Goal: Task Accomplishment & Management: Manage account settings

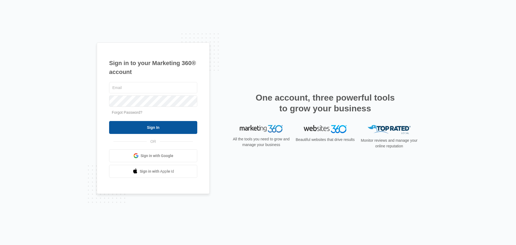
type input "[EMAIL_ADDRESS][DOMAIN_NAME]"
click at [145, 125] on input "Sign In" at bounding box center [153, 127] width 88 height 13
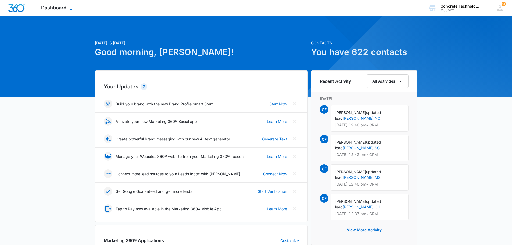
click at [49, 5] on span "Dashboard" at bounding box center [53, 8] width 25 height 6
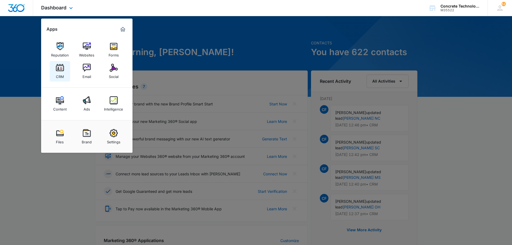
click at [59, 69] on img at bounding box center [60, 68] width 8 height 8
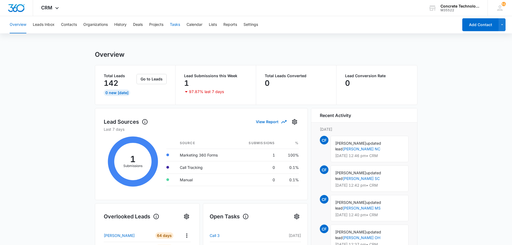
click at [175, 24] on button "Tasks" at bounding box center [175, 24] width 10 height 17
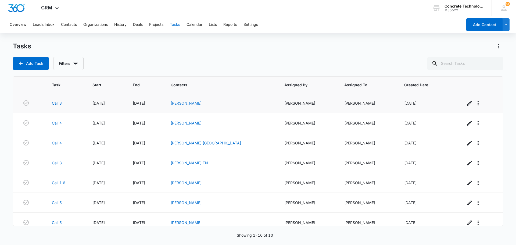
click at [201, 103] on link "[PERSON_NAME]" at bounding box center [186, 103] width 31 height 5
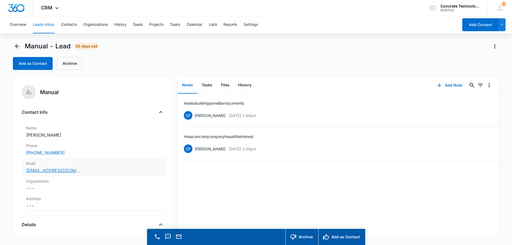
click at [56, 170] on link "[EMAIL_ADDRESS][DOMAIN_NAME]" at bounding box center [53, 170] width 54 height 6
click at [451, 85] on button "Add Note" at bounding box center [450, 85] width 36 height 13
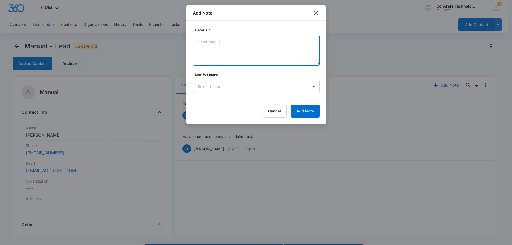
click at [197, 40] on textarea "Details *" at bounding box center [256, 50] width 127 height 31
type textarea "He texted me and ask for the cost of training"
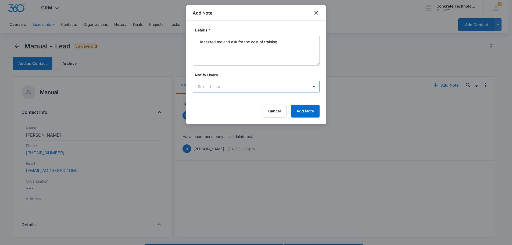
click at [200, 83] on body "CRM Apps Reputation Websites Forms CRM Email Social Content Ads Intelligence Fi…" at bounding box center [256, 130] width 512 height 260
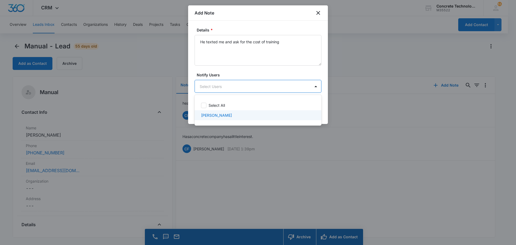
click at [206, 115] on p "[PERSON_NAME]" at bounding box center [216, 115] width 31 height 6
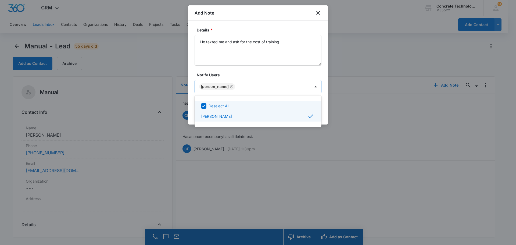
click at [310, 86] on div at bounding box center [258, 122] width 516 height 245
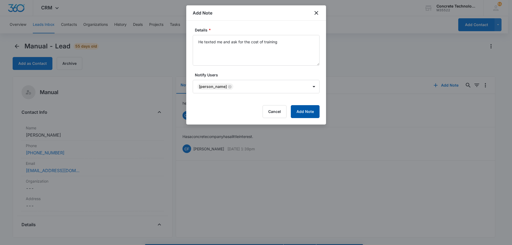
click at [302, 111] on button "Add Note" at bounding box center [305, 111] width 29 height 13
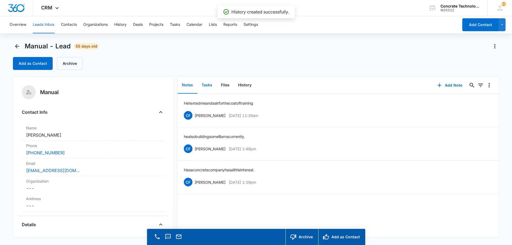
click at [205, 85] on button "Tasks" at bounding box center [206, 85] width 19 height 17
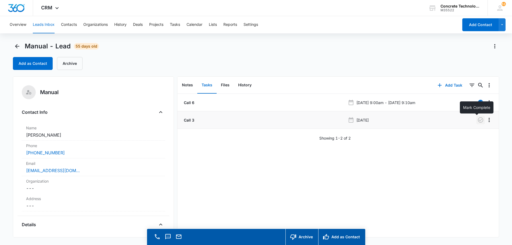
click at [477, 119] on icon "button" at bounding box center [480, 120] width 6 height 6
click at [444, 85] on button "Add Task" at bounding box center [449, 85] width 35 height 13
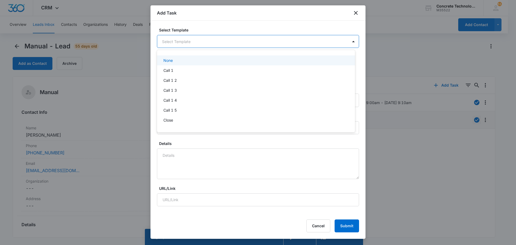
click at [175, 42] on body "CRM Apps Reputation Websites Forms CRM Email Social Content Ads Intelligence Fi…" at bounding box center [258, 122] width 516 height 245
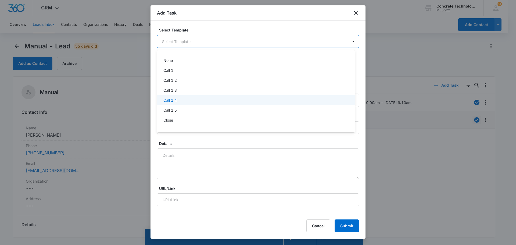
click at [168, 101] on p "Call 1 4" at bounding box center [169, 100] width 13 height 6
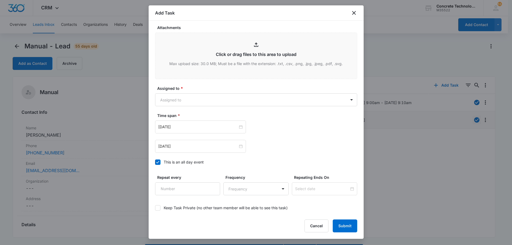
scroll to position [269, 0]
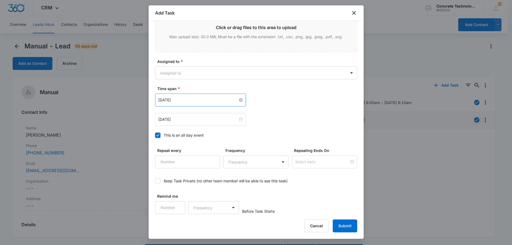
click at [181, 99] on input "[DATE]" at bounding box center [198, 100] width 80 height 6
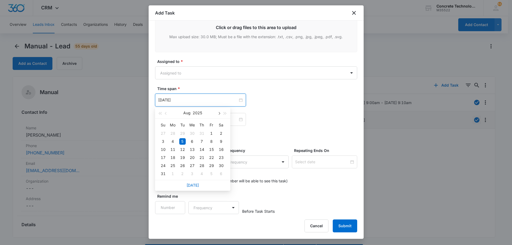
click at [219, 113] on span "button" at bounding box center [219, 113] width 3 height 3
type input "[DATE]"
click at [211, 140] on div "10" at bounding box center [211, 141] width 6 height 6
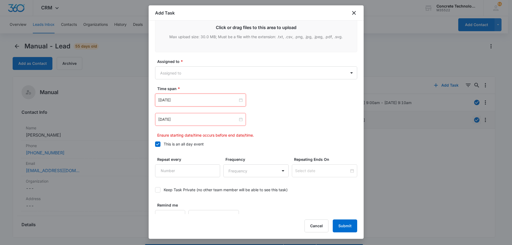
click at [216, 115] on div "[DATE]" at bounding box center [200, 119] width 91 height 13
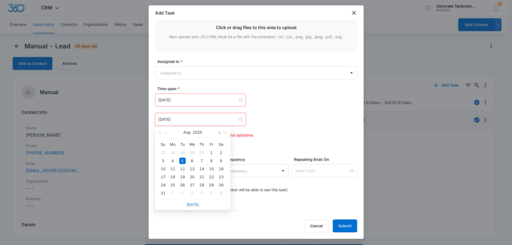
click at [219, 134] on button "button" at bounding box center [219, 132] width 6 height 11
type input "[DATE]"
click at [211, 160] on div "10" at bounding box center [211, 160] width 6 height 6
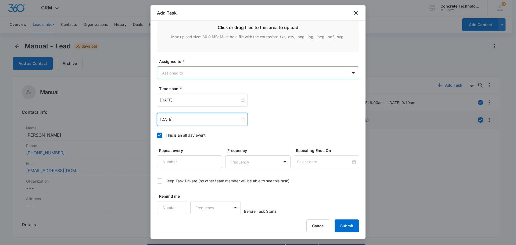
click at [207, 71] on body "CRM Apps Reputation Websites Forms CRM Email Social Content Ads Intelligence Fi…" at bounding box center [258, 130] width 516 height 260
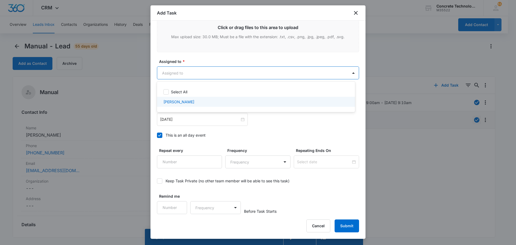
click at [183, 103] on p "[PERSON_NAME]" at bounding box center [178, 102] width 31 height 6
checkbox input "true"
click at [347, 225] on div at bounding box center [258, 122] width 516 height 245
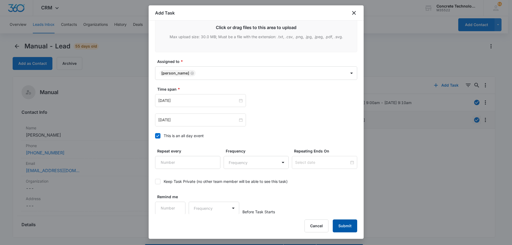
click at [347, 225] on button "Submit" at bounding box center [345, 225] width 24 height 13
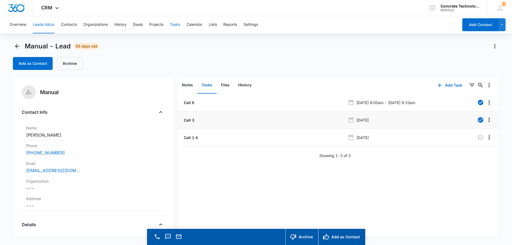
click at [174, 27] on button "Tasks" at bounding box center [175, 24] width 10 height 17
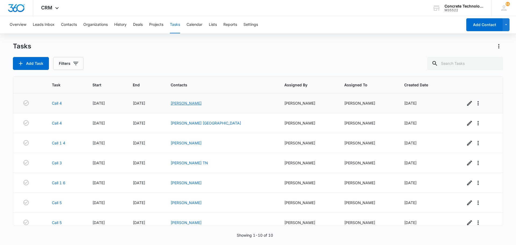
click at [201, 103] on link "[PERSON_NAME]" at bounding box center [186, 103] width 31 height 5
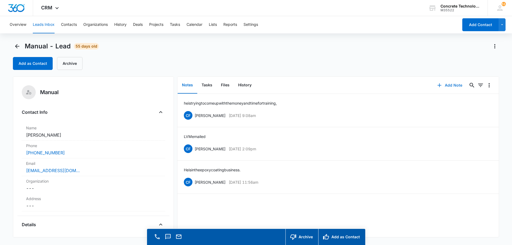
click at [443, 84] on button "Add Note" at bounding box center [450, 85] width 36 height 13
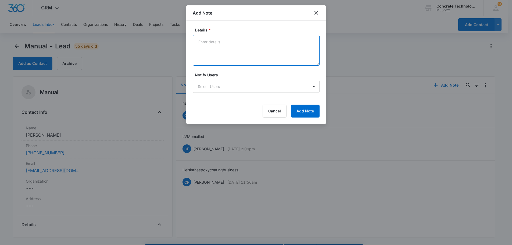
click at [216, 41] on textarea "Details *" at bounding box center [256, 50] width 127 height 31
type textarea "LVM text"
click at [215, 88] on body "CRM Apps Reputation Websites Forms CRM Email Social Content Ads Intelligence Fi…" at bounding box center [258, 130] width 516 height 260
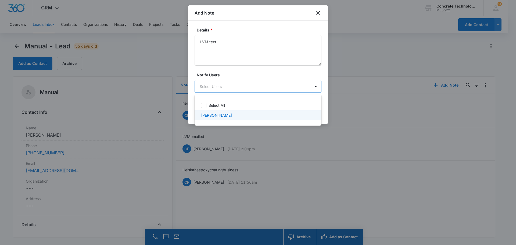
click at [211, 117] on p "[PERSON_NAME]" at bounding box center [216, 115] width 31 height 6
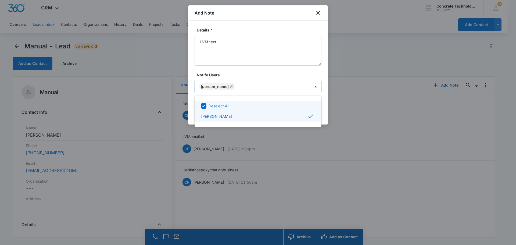
click at [308, 86] on div at bounding box center [258, 122] width 516 height 245
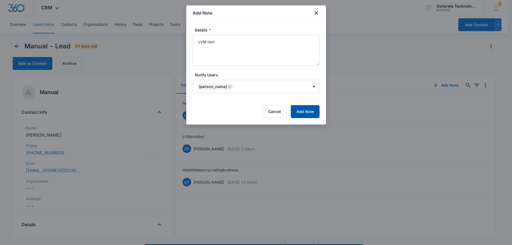
click at [306, 111] on button "Add Note" at bounding box center [305, 111] width 29 height 13
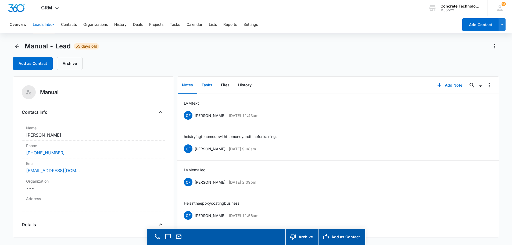
click at [208, 85] on button "Tasks" at bounding box center [206, 85] width 19 height 17
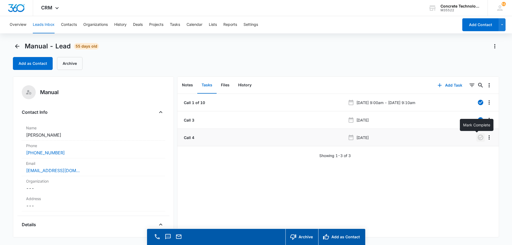
click at [477, 136] on icon "button" at bounding box center [480, 137] width 6 height 6
click at [449, 83] on button "Add Task" at bounding box center [449, 85] width 35 height 13
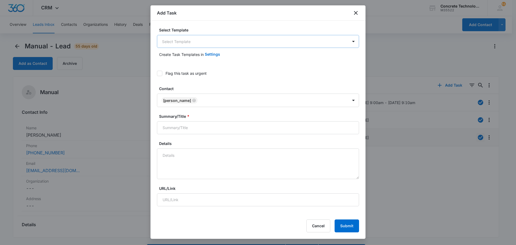
click at [182, 42] on body "CRM Apps Reputation Websites Forms CRM Email Social Content Ads Intelligence Fi…" at bounding box center [258, 130] width 516 height 260
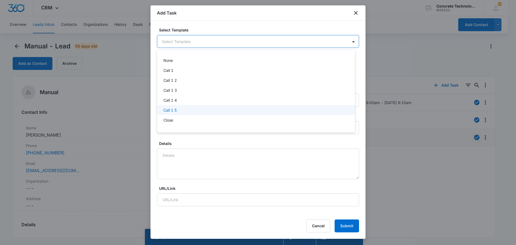
click at [170, 109] on p "Call 1 5" at bounding box center [169, 110] width 13 height 6
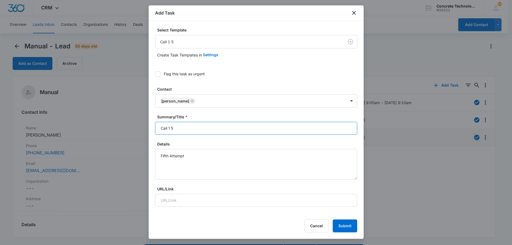
click at [171, 127] on input "Call 1 5" at bounding box center [256, 128] width 202 height 13
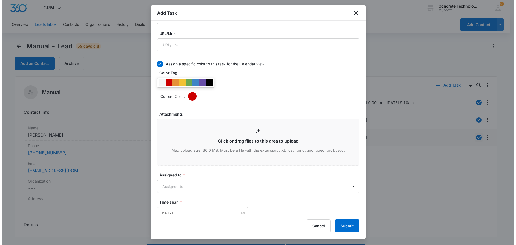
scroll to position [269, 0]
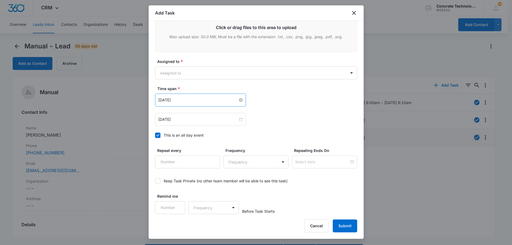
type input "Call 5"
click at [193, 100] on input "[DATE]" at bounding box center [198, 100] width 80 height 6
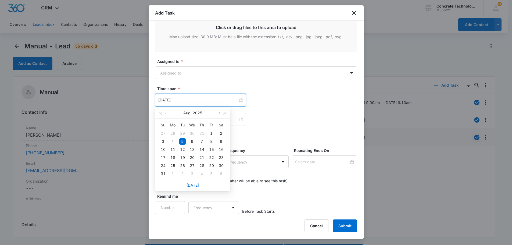
click at [219, 113] on span "button" at bounding box center [219, 113] width 3 height 3
type input "[DATE]"
click at [190, 148] on div "15" at bounding box center [192, 149] width 6 height 6
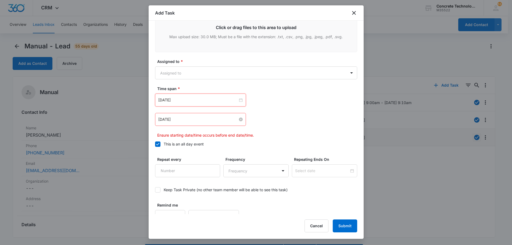
click at [207, 118] on input "[DATE]" at bounding box center [198, 119] width 80 height 6
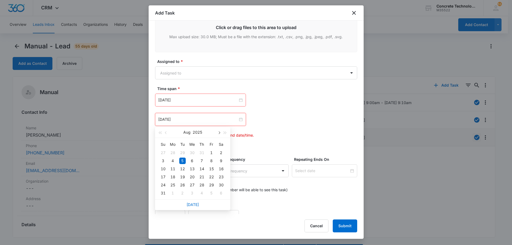
click at [218, 132] on span "button" at bounding box center [219, 132] width 3 height 3
type input "[DATE]"
click at [192, 168] on div "15" at bounding box center [192, 168] width 6 height 6
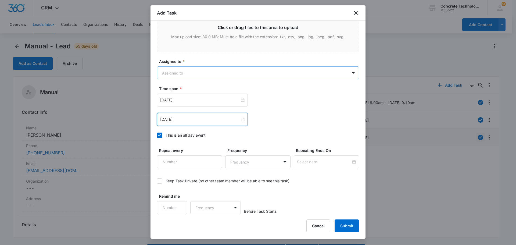
click at [165, 71] on body "CRM Apps Reputation Websites Forms CRM Email Social Content Ads Intelligence Fi…" at bounding box center [258, 130] width 516 height 260
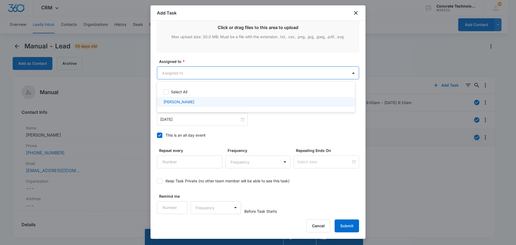
click at [177, 102] on p "[PERSON_NAME]" at bounding box center [178, 102] width 31 height 6
checkbox input "true"
click at [346, 224] on div at bounding box center [258, 122] width 516 height 245
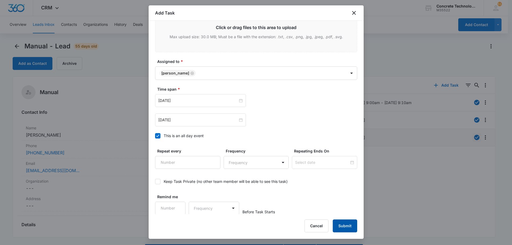
click at [346, 225] on button "Submit" at bounding box center [345, 225] width 24 height 13
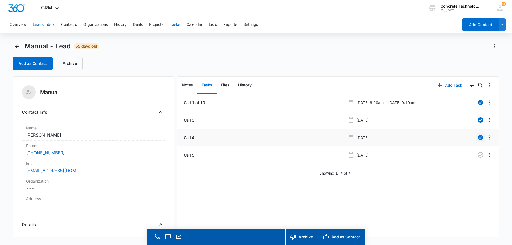
click at [177, 23] on button "Tasks" at bounding box center [175, 24] width 10 height 17
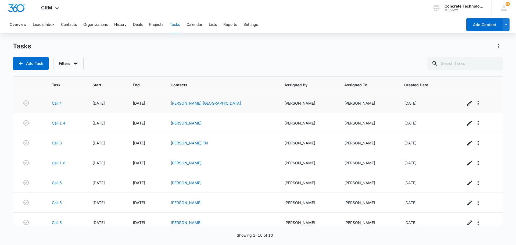
click at [207, 104] on link "[PERSON_NAME] [GEOGRAPHIC_DATA]" at bounding box center [206, 103] width 70 height 5
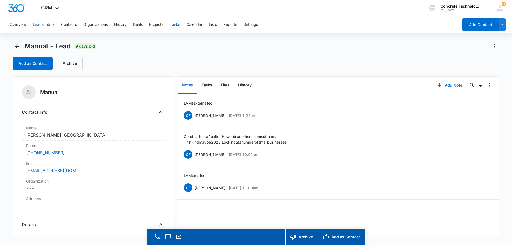
click at [175, 23] on button "Tasks" at bounding box center [175, 24] width 10 height 17
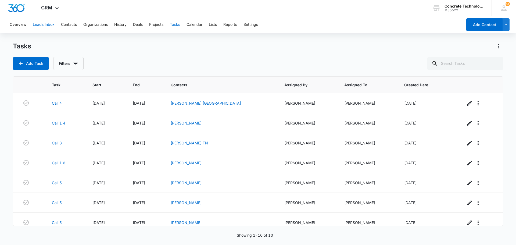
click at [41, 24] on button "Leads Inbox" at bounding box center [44, 24] width 22 height 17
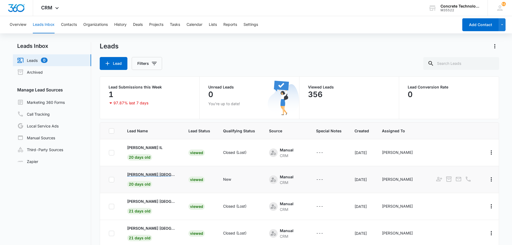
click at [153, 174] on p "[PERSON_NAME] [GEOGRAPHIC_DATA]" at bounding box center [151, 174] width 48 height 6
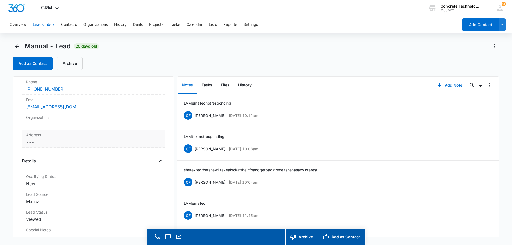
scroll to position [81, 0]
click at [38, 168] on dd "Cancel Save Changes New" at bounding box center [93, 166] width 135 height 6
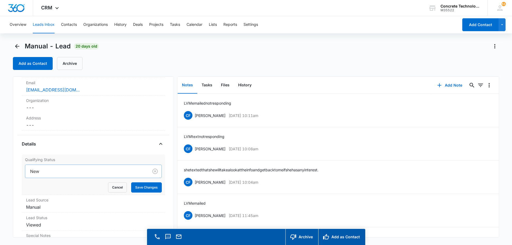
click at [40, 170] on div at bounding box center [85, 171] width 111 height 8
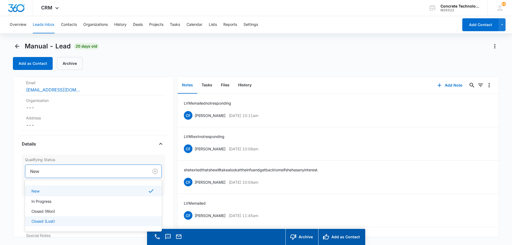
click at [40, 221] on p "Closed (Lost)" at bounding box center [42, 221] width 23 height 6
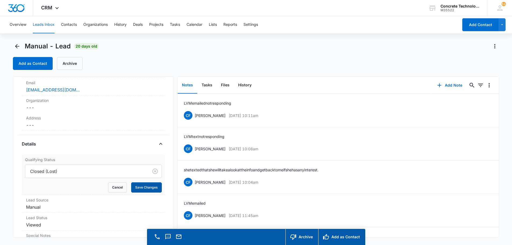
click at [139, 185] on button "Save Changes" at bounding box center [146, 187] width 31 height 10
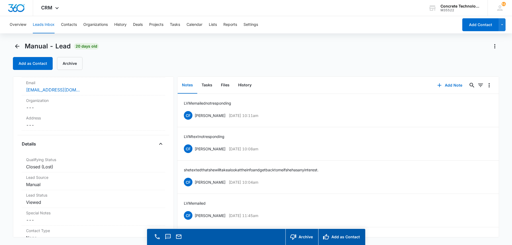
click at [48, 24] on button "Leads Inbox" at bounding box center [44, 24] width 22 height 17
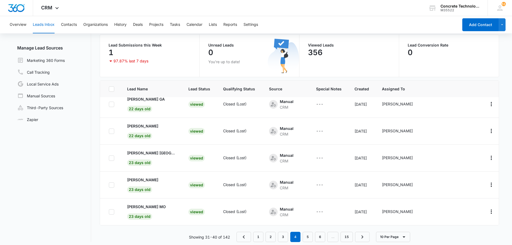
scroll to position [45, 0]
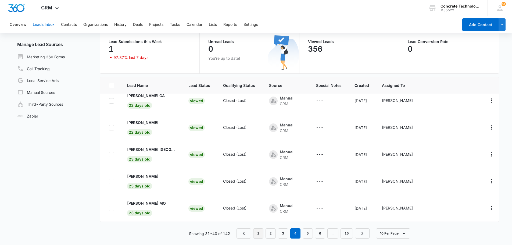
click at [258, 232] on link "1" at bounding box center [258, 233] width 10 height 10
click at [270, 233] on link "2" at bounding box center [269, 233] width 10 height 10
click at [135, 201] on p "[PERSON_NAME] OK" at bounding box center [146, 203] width 38 height 6
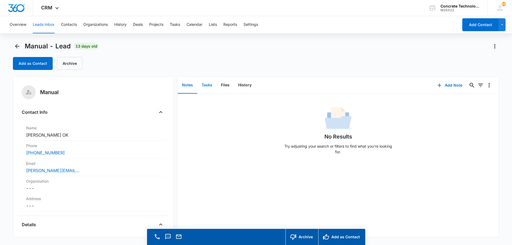
click at [208, 85] on button "Tasks" at bounding box center [206, 85] width 19 height 17
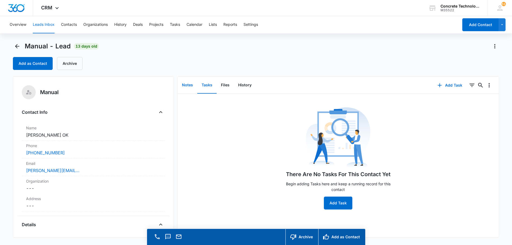
click at [187, 84] on button "Notes" at bounding box center [188, 85] width 20 height 17
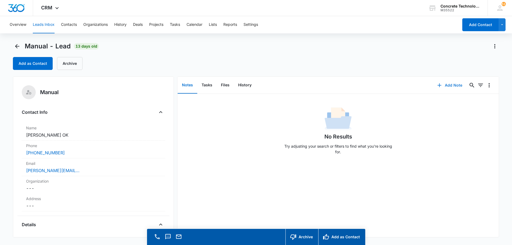
click at [446, 84] on button "Add Note" at bounding box center [450, 85] width 36 height 13
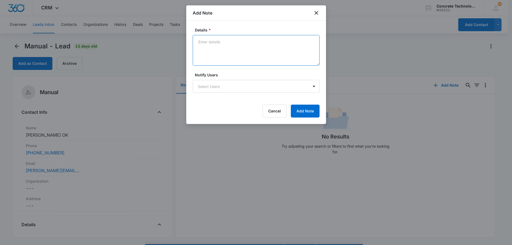
click at [198, 41] on textarea "Details *" at bounding box center [256, 50] width 127 height 31
click at [214, 41] on textarea "Bloocked our calls" at bounding box center [256, 50] width 127 height 31
drag, startPoint x: 214, startPoint y: 41, endPoint x: 214, endPoint y: 58, distance: 17.5
click at [214, 58] on textarea "Bloocked our calls" at bounding box center [256, 50] width 127 height 31
click at [206, 41] on textarea "Bloocked our calls" at bounding box center [256, 50] width 127 height 31
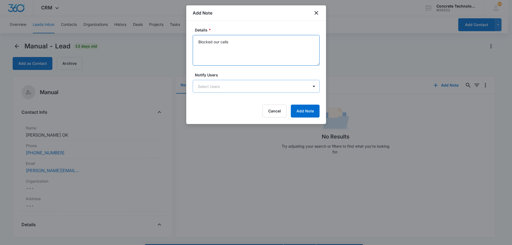
type textarea "Blocked our calls"
click at [263, 82] on body "CRM Apps Reputation Websites Forms CRM Email Social Content Ads Intelligence Fi…" at bounding box center [258, 130] width 516 height 260
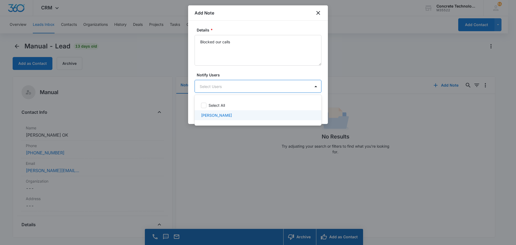
click at [215, 116] on p "[PERSON_NAME]" at bounding box center [216, 115] width 31 height 6
click at [285, 117] on div "[PERSON_NAME]" at bounding box center [257, 116] width 113 height 6
click at [286, 84] on div at bounding box center [258, 122] width 516 height 245
click at [200, 87] on body "CRM Apps Reputation Websites Forms CRM Email Social Content Ads Intelligence Fi…" at bounding box center [258, 122] width 516 height 245
drag, startPoint x: 207, startPoint y: 117, endPoint x: 224, endPoint y: 113, distance: 17.4
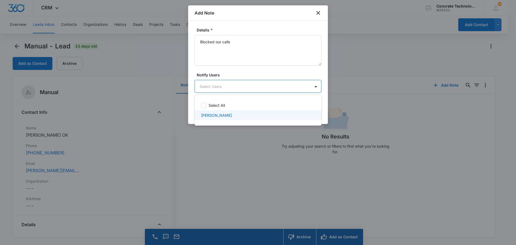
click at [214, 115] on p "[PERSON_NAME]" at bounding box center [216, 115] width 31 height 6
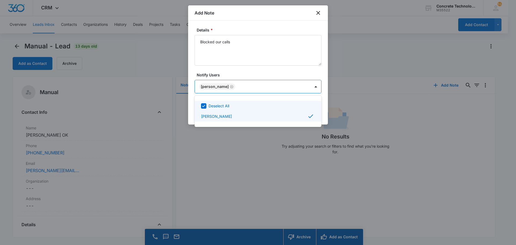
click at [304, 84] on div at bounding box center [258, 122] width 516 height 245
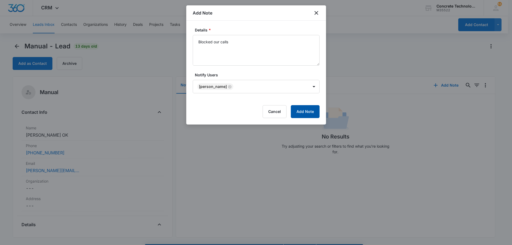
click at [314, 114] on button "Add Note" at bounding box center [305, 111] width 29 height 13
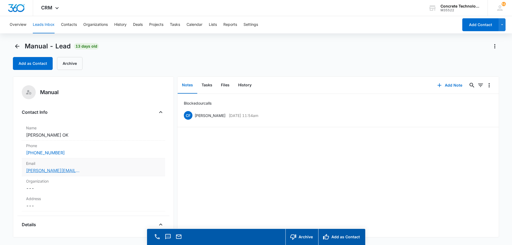
click at [51, 170] on link "[PERSON_NAME][EMAIL_ADDRESS][PERSON_NAME][DOMAIN_NAME]" at bounding box center [53, 170] width 54 height 6
click at [447, 84] on button "Add Note" at bounding box center [450, 85] width 36 height 13
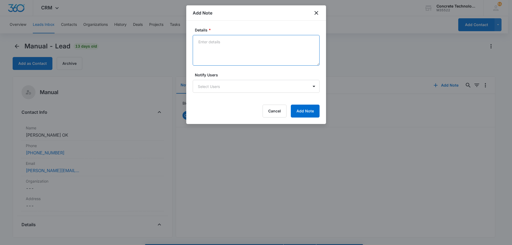
click at [200, 41] on textarea "Details *" at bounding box center [256, 50] width 127 height 31
type textarea "Text emailed"
click at [235, 89] on body "CRM Apps Reputation Websites Forms CRM Email Social Content Ads Intelligence Fi…" at bounding box center [258, 130] width 516 height 260
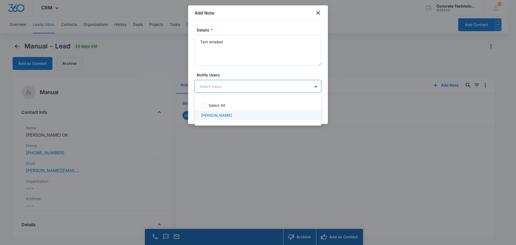
drag, startPoint x: 219, startPoint y: 115, endPoint x: 276, endPoint y: 105, distance: 57.8
click at [227, 115] on div "[PERSON_NAME]" at bounding box center [257, 115] width 113 height 6
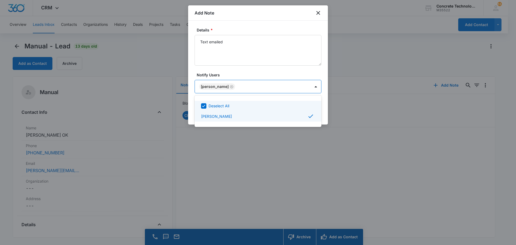
click at [308, 87] on div at bounding box center [258, 122] width 516 height 245
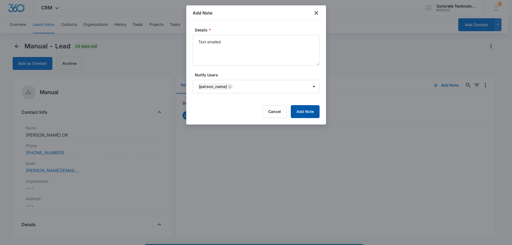
click at [309, 110] on button "Add Note" at bounding box center [305, 111] width 29 height 13
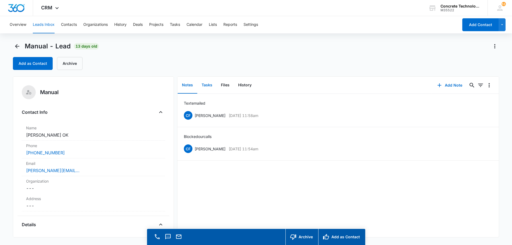
click at [208, 86] on button "Tasks" at bounding box center [206, 85] width 19 height 17
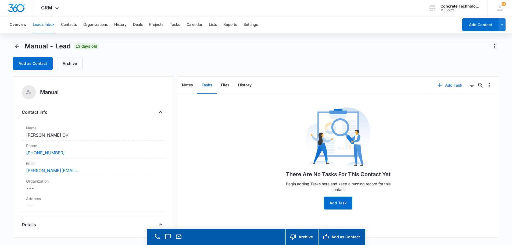
click at [448, 86] on button "Add Task" at bounding box center [449, 85] width 35 height 13
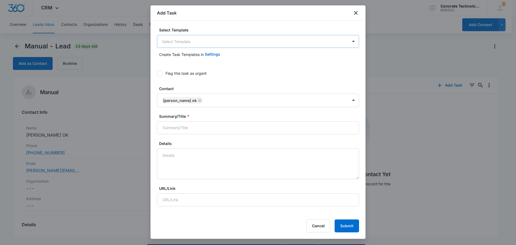
click at [176, 40] on body "CRM Apps Reputation Websites Forms CRM Email Social Content Ads Intelligence Fi…" at bounding box center [258, 130] width 516 height 260
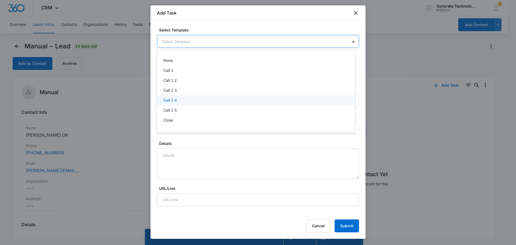
click at [169, 100] on p "Call 1 4" at bounding box center [169, 100] width 13 height 6
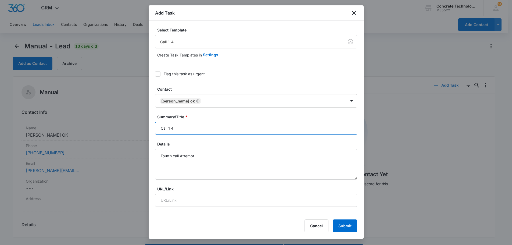
click at [170, 128] on input "Call 1 4" at bounding box center [256, 128] width 202 height 13
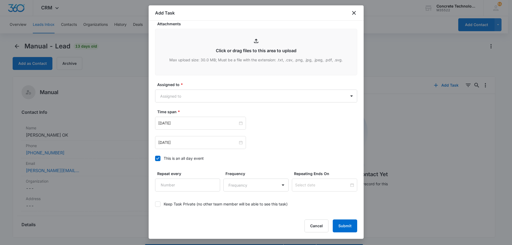
scroll to position [269, 0]
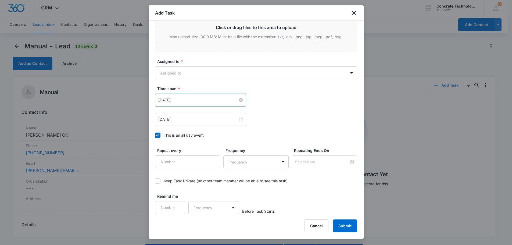
type input "Call 4"
click at [219, 98] on input "[DATE]" at bounding box center [198, 100] width 80 height 6
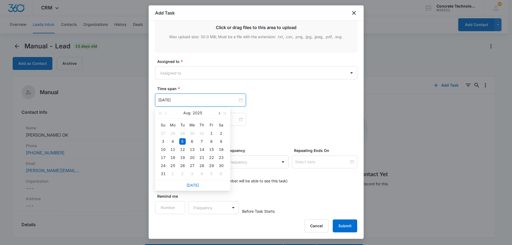
click at [219, 114] on span "button" at bounding box center [219, 113] width 3 height 3
type input "[DATE]"
click at [211, 141] on div "10" at bounding box center [211, 141] width 6 height 6
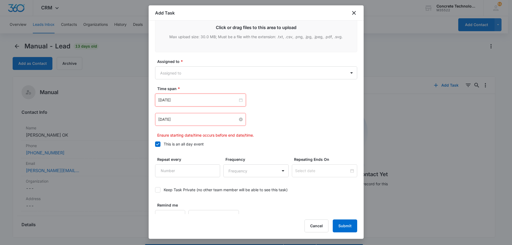
click at [222, 117] on input "[DATE]" at bounding box center [198, 119] width 80 height 6
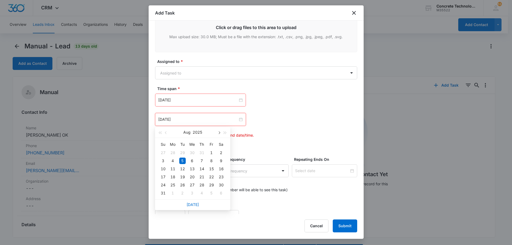
click at [219, 132] on span "button" at bounding box center [219, 132] width 3 height 3
type input "[DATE]"
click at [212, 160] on div "10" at bounding box center [211, 160] width 6 height 6
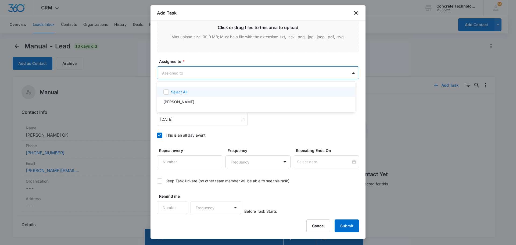
click at [177, 76] on body "CRM Apps Reputation Websites Forms CRM Email Social Content Ads Intelligence Fi…" at bounding box center [258, 122] width 516 height 245
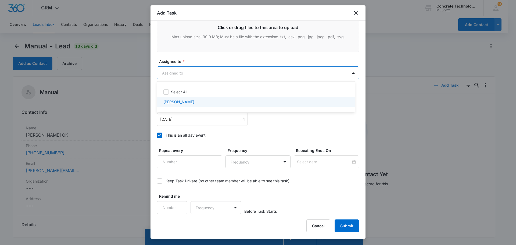
click at [180, 101] on p "[PERSON_NAME]" at bounding box center [178, 102] width 31 height 6
checkbox input "true"
click at [346, 225] on div at bounding box center [258, 122] width 516 height 245
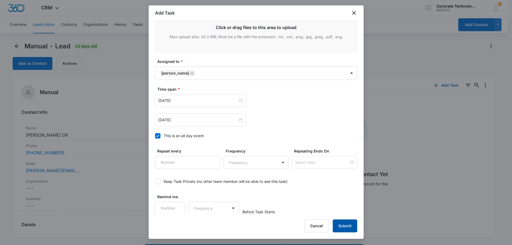
click at [346, 225] on button "Submit" at bounding box center [345, 225] width 24 height 13
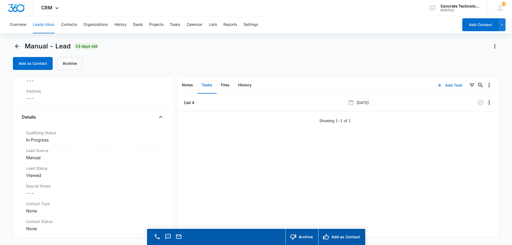
scroll to position [0, 0]
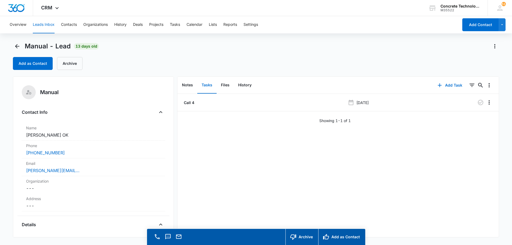
click at [41, 24] on button "Leads Inbox" at bounding box center [44, 24] width 22 height 17
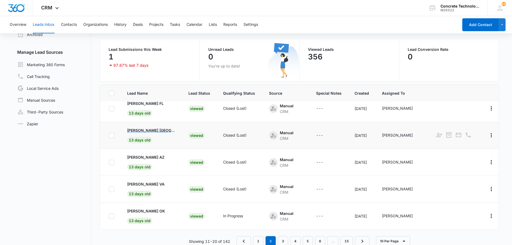
scroll to position [45, 0]
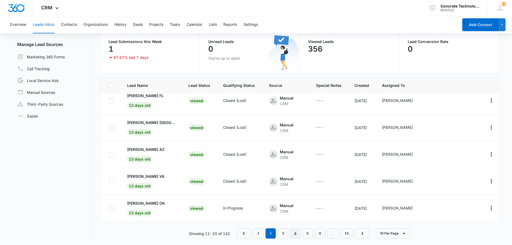
click at [297, 232] on link "4" at bounding box center [295, 233] width 10 height 10
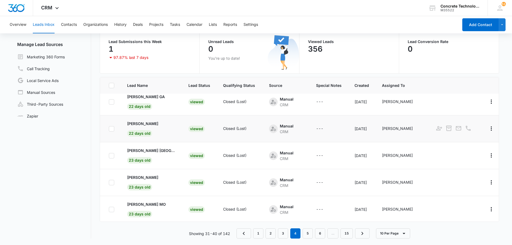
scroll to position [145, 0]
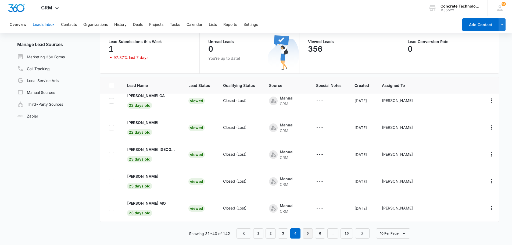
click at [308, 233] on link "5" at bounding box center [307, 233] width 10 height 10
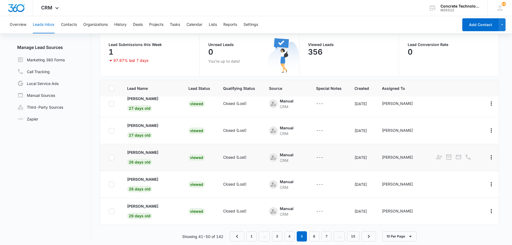
scroll to position [45, 0]
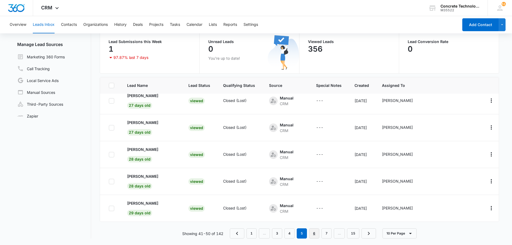
click at [313, 233] on link "6" at bounding box center [314, 233] width 10 height 10
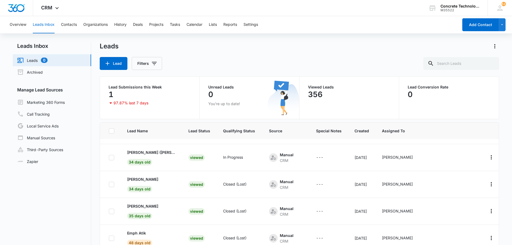
scroll to position [64, 0]
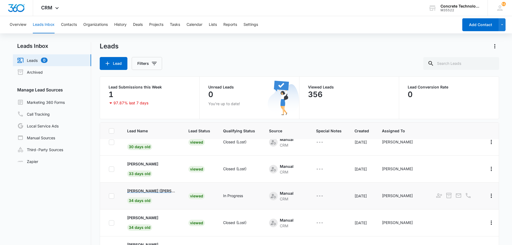
click at [137, 190] on p "[PERSON_NAME] ([PERSON_NAME])" at bounding box center [151, 191] width 48 height 6
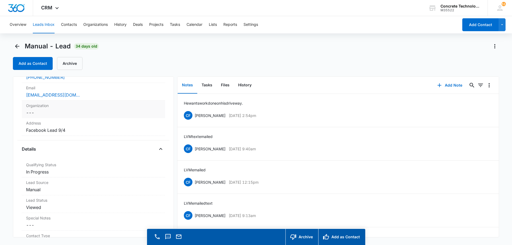
scroll to position [81, 0]
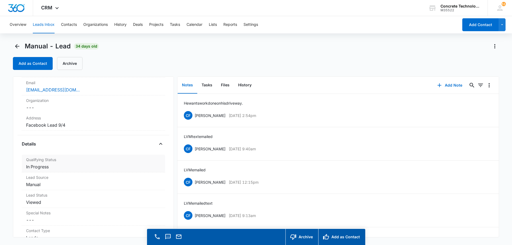
click at [42, 166] on dd "Cancel Save Changes In Progress" at bounding box center [93, 166] width 135 height 6
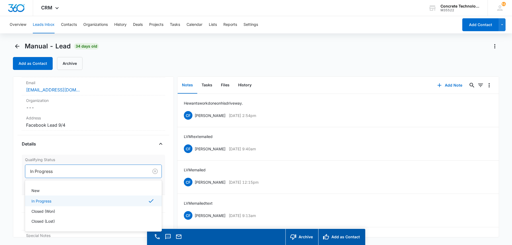
click at [47, 171] on div at bounding box center [85, 171] width 111 height 8
click at [38, 221] on p "Closed (Lost)" at bounding box center [42, 221] width 23 height 6
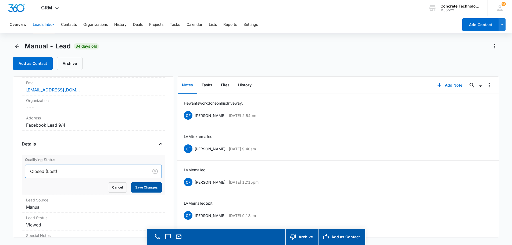
click at [142, 187] on button "Save Changes" at bounding box center [146, 187] width 31 height 10
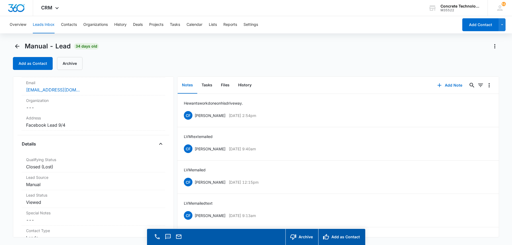
click at [46, 24] on button "Leads Inbox" at bounding box center [44, 24] width 22 height 17
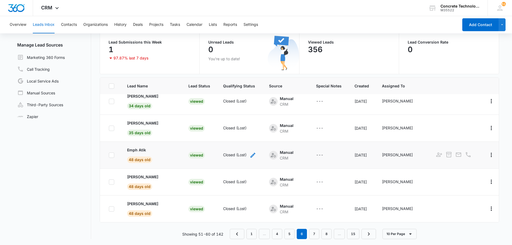
scroll to position [45, 0]
click at [315, 233] on link "7" at bounding box center [314, 233] width 10 height 10
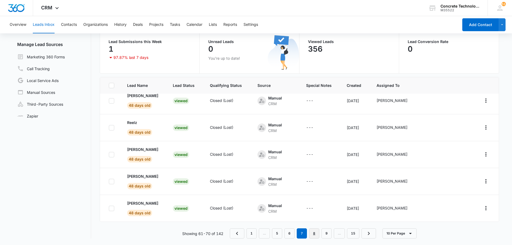
click at [314, 231] on link "8" at bounding box center [314, 233] width 10 height 10
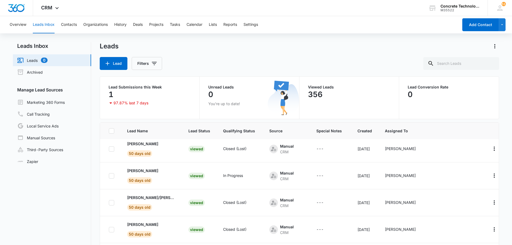
scroll to position [145, 0]
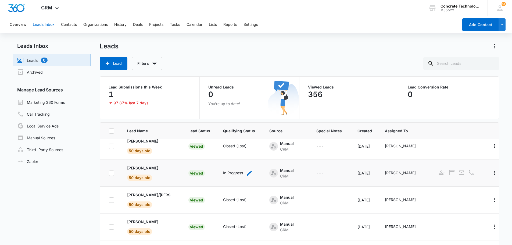
click at [223, 170] on div "In Progress" at bounding box center [233, 173] width 20 height 6
click at [137, 165] on p "[PERSON_NAME]" at bounding box center [142, 168] width 31 height 6
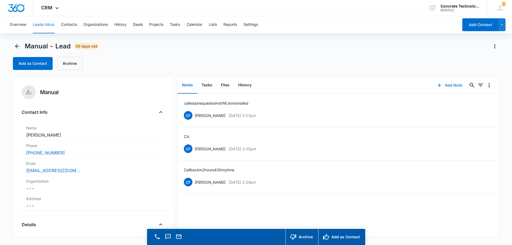
click at [445, 85] on button "Add Note" at bounding box center [450, 85] width 36 height 13
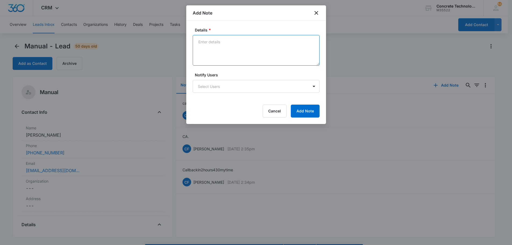
click at [200, 43] on textarea "Details *" at bounding box center [256, 50] width 127 height 31
type textarea "Hung up on me"
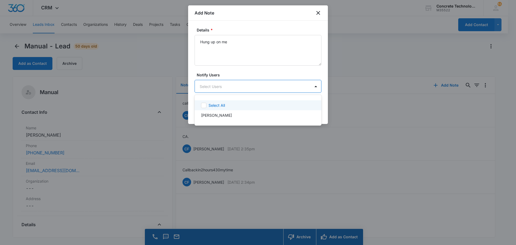
click at [245, 87] on body "CRM Apps Reputation Websites Forms CRM Email Social Content Ads Intelligence Fi…" at bounding box center [258, 122] width 516 height 245
click at [215, 116] on p "[PERSON_NAME]" at bounding box center [216, 115] width 31 height 6
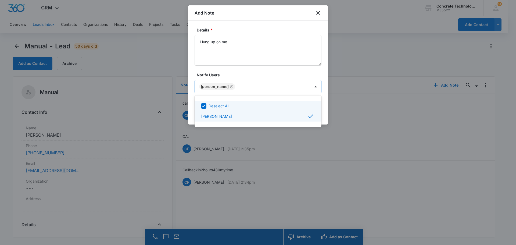
click at [313, 87] on div at bounding box center [258, 122] width 516 height 245
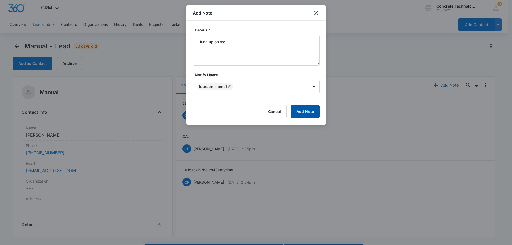
click at [309, 111] on button "Add Note" at bounding box center [305, 111] width 29 height 13
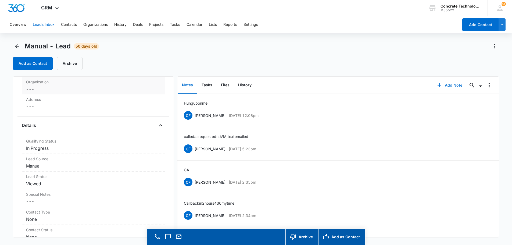
scroll to position [107, 0]
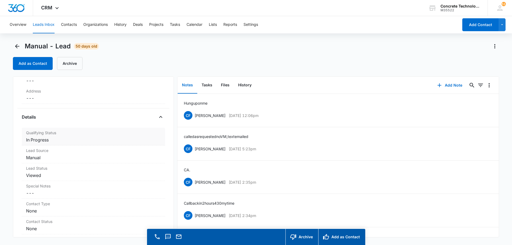
click at [40, 140] on dd "Cancel Save Changes In Progress" at bounding box center [93, 139] width 135 height 6
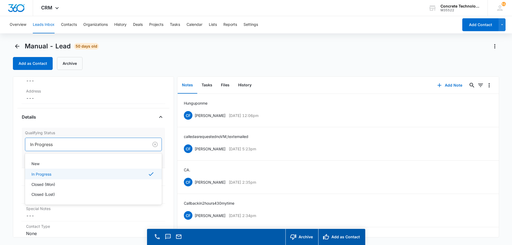
click at [48, 144] on div at bounding box center [85, 144] width 111 height 8
click at [37, 193] on p "Closed (Lost)" at bounding box center [42, 194] width 23 height 6
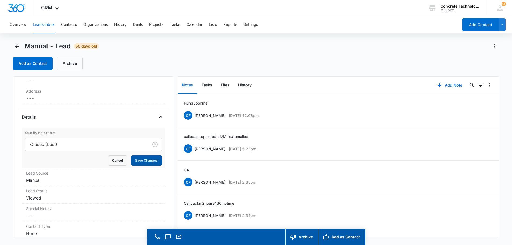
click at [144, 157] on button "Save Changes" at bounding box center [146, 160] width 31 height 10
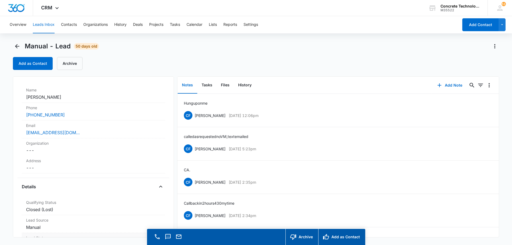
scroll to position [0, 0]
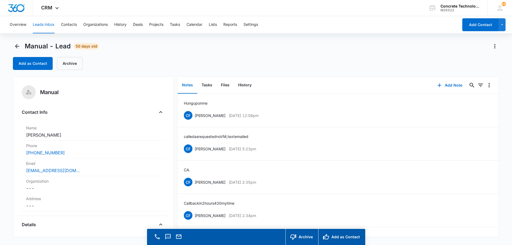
click at [37, 24] on button "Leads Inbox" at bounding box center [44, 24] width 22 height 17
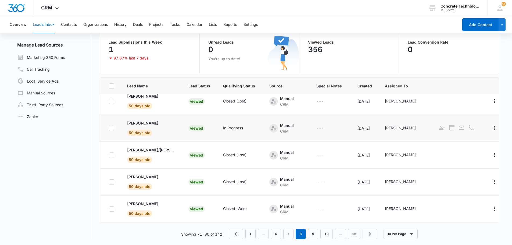
scroll to position [45, 0]
click at [314, 232] on link "9" at bounding box center [313, 233] width 10 height 10
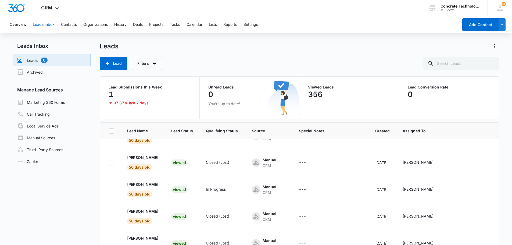
scroll to position [134, 0]
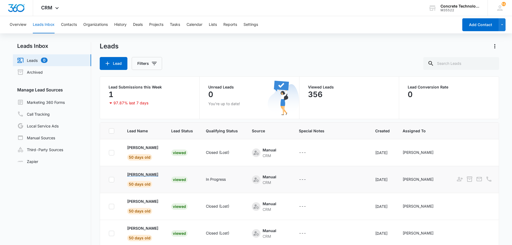
click at [140, 174] on p "[PERSON_NAME]" at bounding box center [142, 174] width 31 height 6
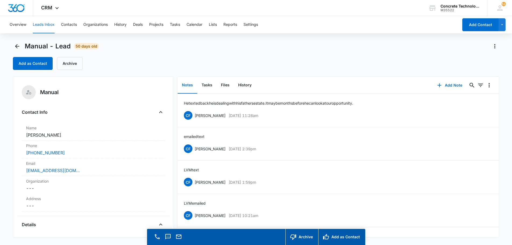
click at [46, 24] on button "Leads Inbox" at bounding box center [44, 24] width 22 height 17
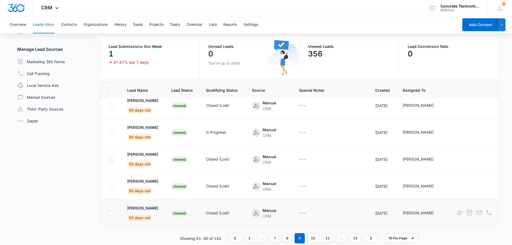
scroll to position [45, 0]
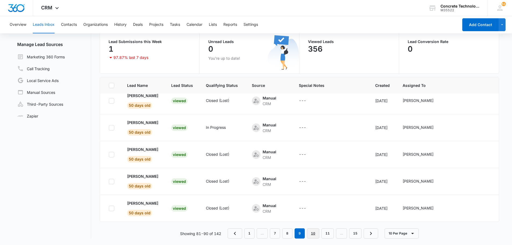
click at [313, 232] on link "10" at bounding box center [313, 233] width 12 height 10
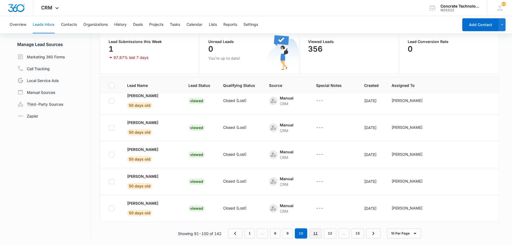
click at [317, 235] on link "11" at bounding box center [315, 233] width 12 height 10
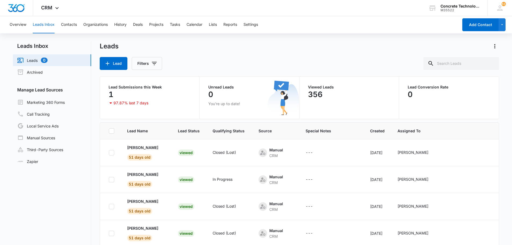
scroll to position [27, 0]
click at [133, 146] on p "[PERSON_NAME]" at bounding box center [142, 148] width 31 height 6
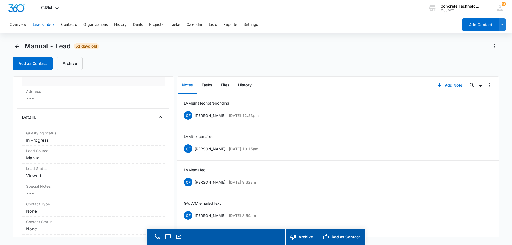
scroll to position [107, 0]
click at [41, 140] on dd "Cancel Save Changes In Progress" at bounding box center [93, 139] width 135 height 6
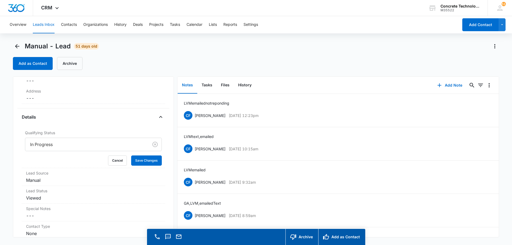
click at [42, 142] on div at bounding box center [85, 144] width 111 height 8
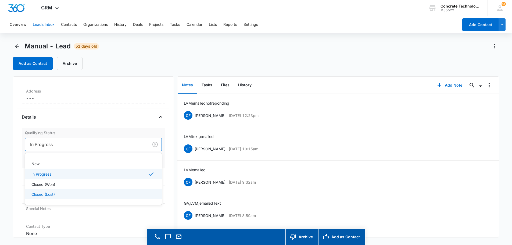
click at [41, 194] on p "Closed (Lost)" at bounding box center [42, 194] width 23 height 6
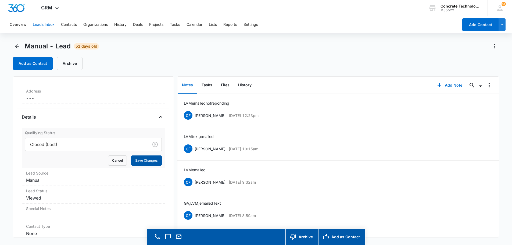
click at [140, 160] on button "Save Changes" at bounding box center [146, 160] width 31 height 10
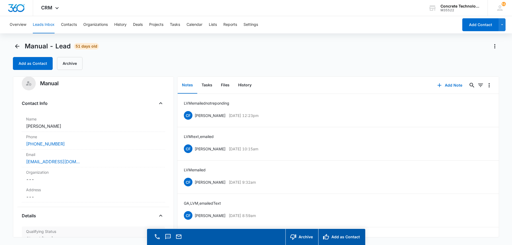
scroll to position [0, 0]
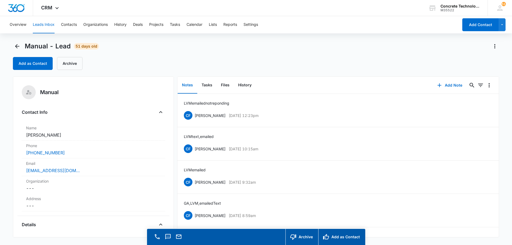
click at [46, 24] on button "Leads Inbox" at bounding box center [44, 24] width 22 height 17
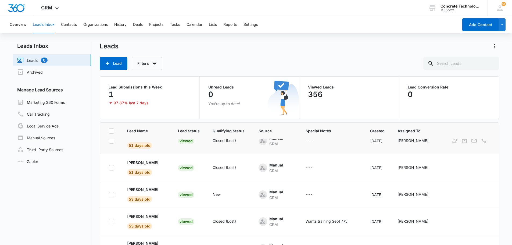
scroll to position [107, 0]
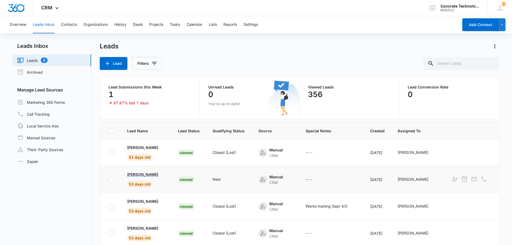
click at [135, 174] on p "[PERSON_NAME]" at bounding box center [142, 174] width 31 height 6
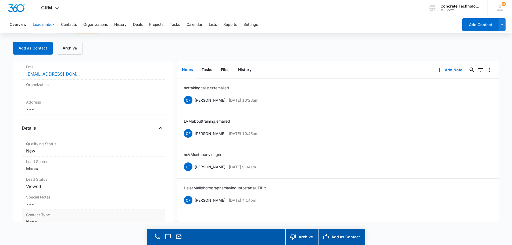
scroll to position [81, 0]
click at [31, 153] on dd "Cancel Save Changes New" at bounding box center [93, 151] width 135 height 6
click at [44, 154] on div at bounding box center [85, 156] width 111 height 8
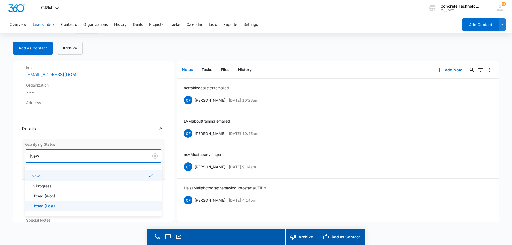
click at [42, 207] on p "Closed (Lost)" at bounding box center [42, 206] width 23 height 6
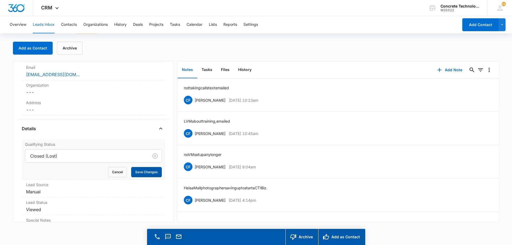
click at [139, 171] on button "Save Changes" at bounding box center [146, 172] width 31 height 10
click at [42, 26] on button "Leads Inbox" at bounding box center [44, 24] width 22 height 17
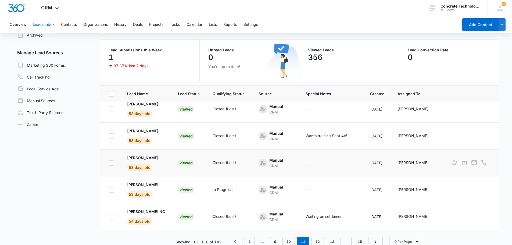
scroll to position [45, 0]
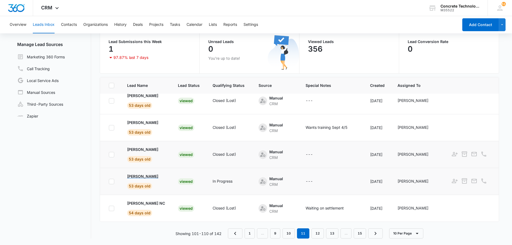
click at [147, 173] on p "[PERSON_NAME]" at bounding box center [142, 176] width 31 height 6
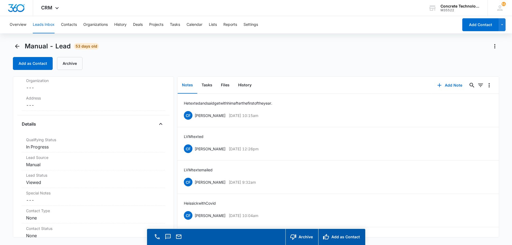
scroll to position [107, 0]
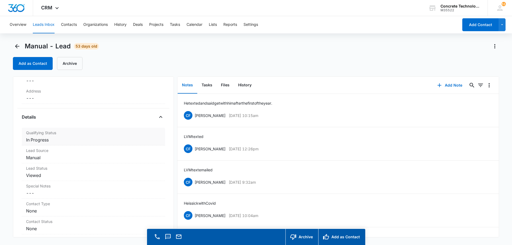
click at [41, 141] on dd "Cancel Save Changes In Progress" at bounding box center [93, 139] width 135 height 6
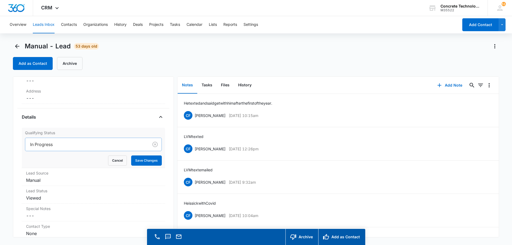
click at [49, 143] on div at bounding box center [85, 144] width 111 height 8
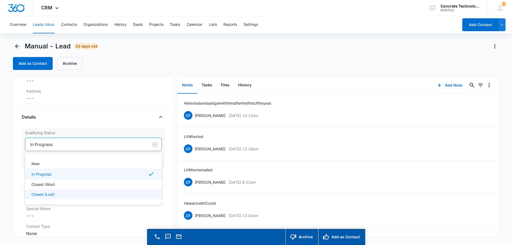
click at [44, 194] on p "Closed (Lost)" at bounding box center [42, 194] width 23 height 6
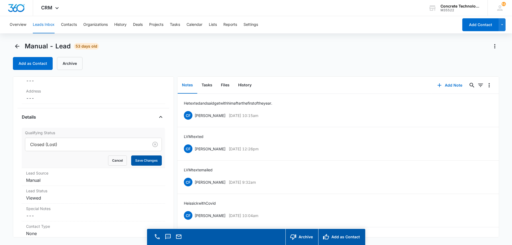
click at [139, 161] on button "Save Changes" at bounding box center [146, 160] width 31 height 10
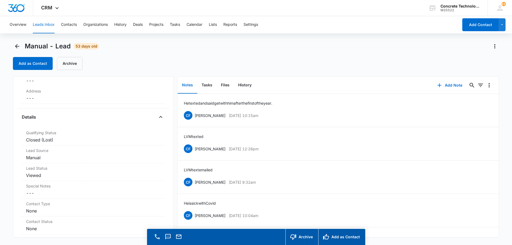
click at [46, 24] on button "Leads Inbox" at bounding box center [44, 24] width 22 height 17
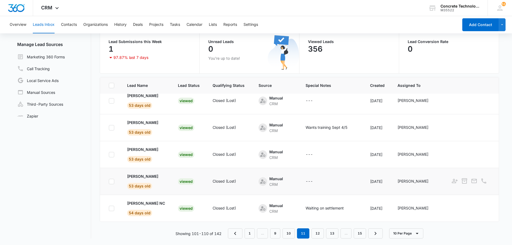
scroll to position [145, 0]
click at [318, 232] on link "12" at bounding box center [317, 233] width 12 height 10
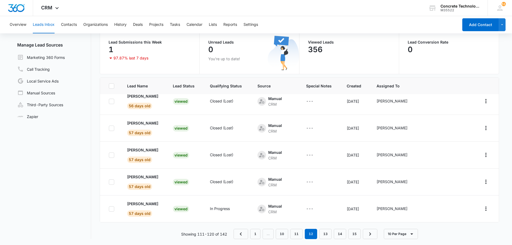
scroll to position [45, 0]
click at [135, 203] on p "[PERSON_NAME]" at bounding box center [142, 203] width 31 height 6
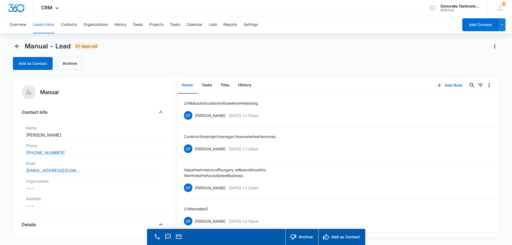
click at [50, 23] on button "Leads Inbox" at bounding box center [44, 24] width 22 height 17
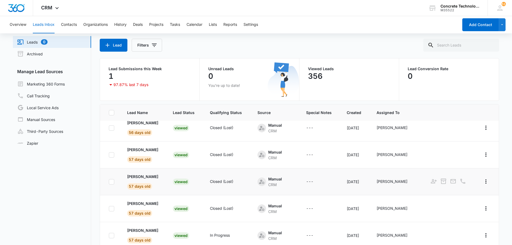
scroll to position [45, 0]
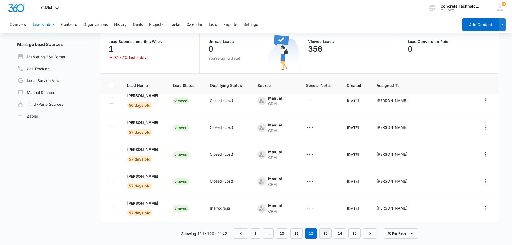
click at [327, 232] on link "13" at bounding box center [325, 233] width 12 height 10
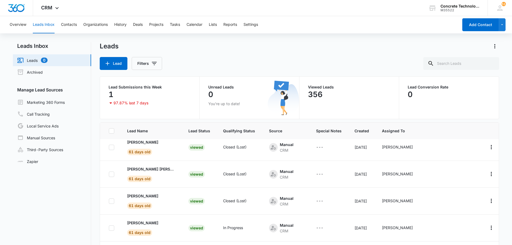
scroll to position [141, 0]
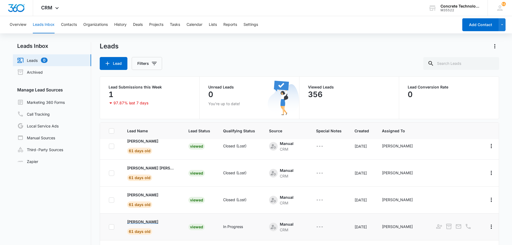
click at [147, 221] on p "[PERSON_NAME]" at bounding box center [142, 222] width 31 height 6
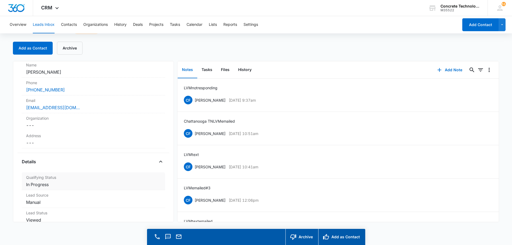
scroll to position [54, 0]
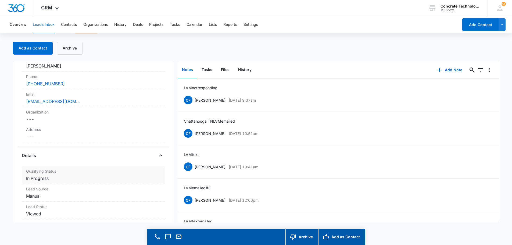
click at [46, 177] on dd "Cancel Save Changes In Progress" at bounding box center [93, 178] width 135 height 6
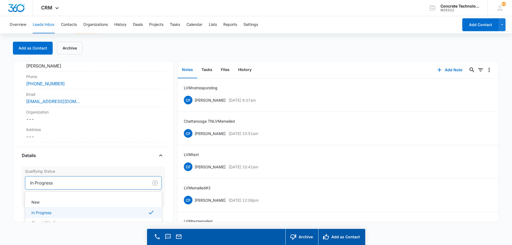
click at [49, 182] on div at bounding box center [85, 183] width 111 height 8
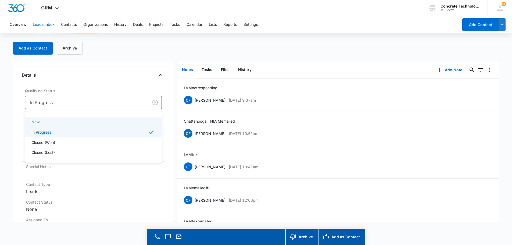
scroll to position [134, 0]
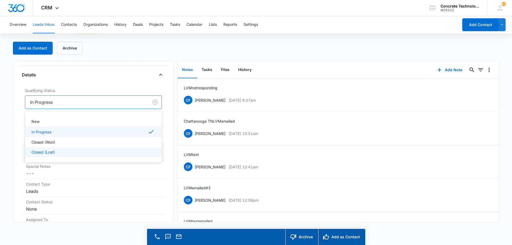
click at [46, 151] on p "Closed (Lost)" at bounding box center [42, 152] width 23 height 6
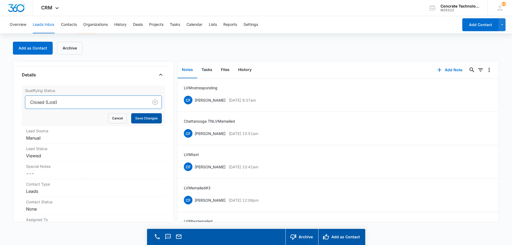
click at [143, 118] on button "Save Changes" at bounding box center [146, 118] width 31 height 10
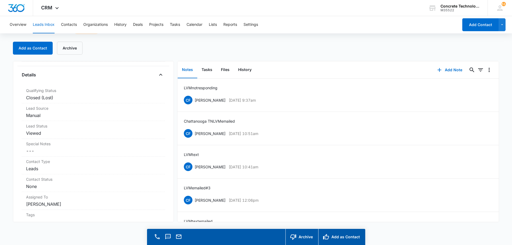
click at [47, 23] on button "Leads Inbox" at bounding box center [44, 24] width 22 height 17
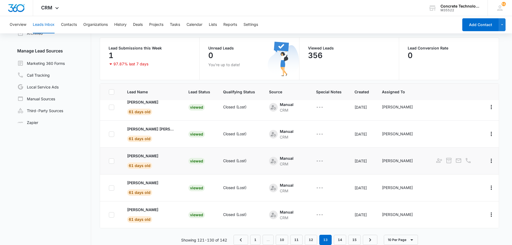
scroll to position [45, 0]
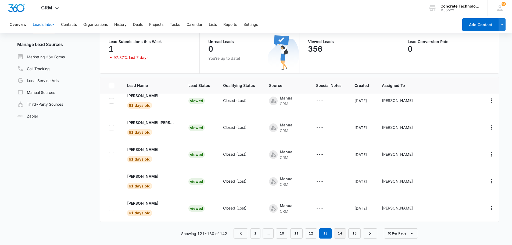
click at [340, 233] on link "14" at bounding box center [340, 233] width 12 height 10
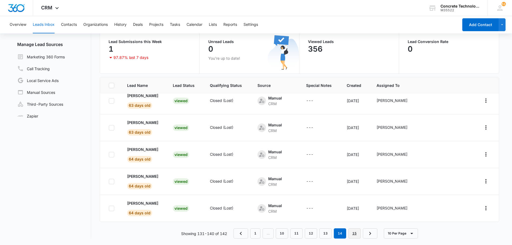
click at [354, 233] on link "15" at bounding box center [354, 233] width 12 height 10
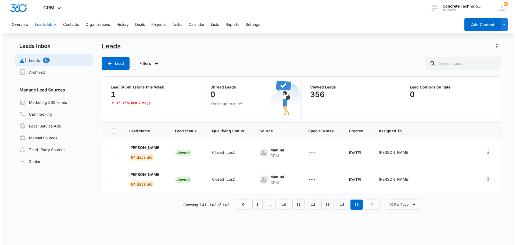
scroll to position [0, 0]
click at [253, 204] on link "1" at bounding box center [255, 204] width 10 height 10
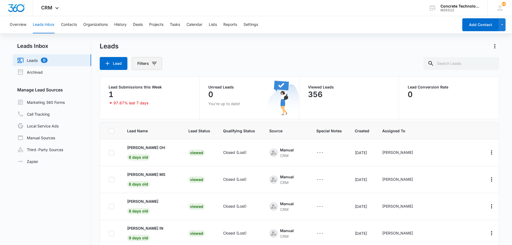
click at [154, 62] on icon "Filters" at bounding box center [154, 63] width 5 height 3
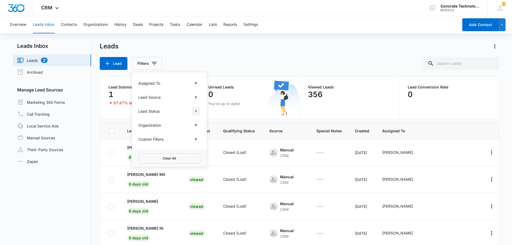
click at [197, 111] on icon "Show Lead Status filters" at bounding box center [196, 111] width 6 height 6
click at [203, 58] on div "Lead Filters Assigned To Lead Source Lead Status Lead Status New Opened Restore…" at bounding box center [299, 63] width 399 height 13
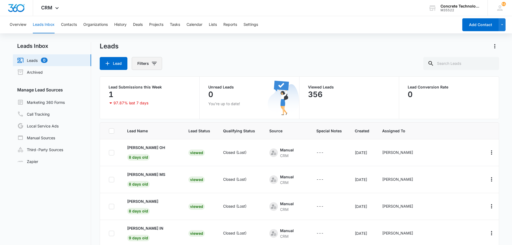
click at [155, 62] on icon "Filters" at bounding box center [154, 63] width 5 height 3
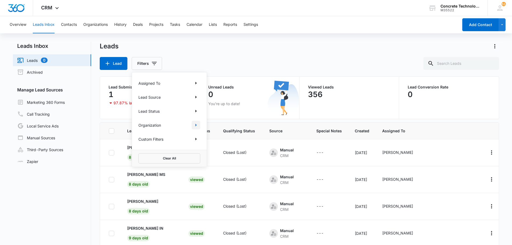
click at [196, 125] on icon "Show Organization filters" at bounding box center [195, 125] width 1 height 3
click at [142, 80] on icon "Back" at bounding box center [142, 80] width 4 height 4
click at [194, 110] on icon "Show Lead Status filters" at bounding box center [196, 111] width 6 height 6
click at [201, 63] on div "Lead Filters Assigned To Lead Source Lead Status Lead Status New Opened Restore…" at bounding box center [299, 63] width 399 height 13
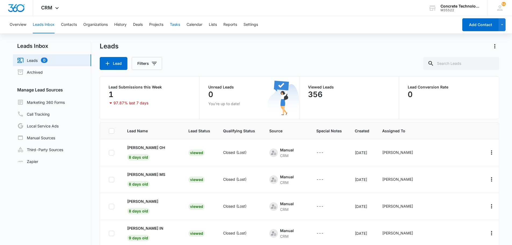
click at [175, 23] on button "Tasks" at bounding box center [175, 24] width 10 height 17
